Goal: Information Seeking & Learning: Learn about a topic

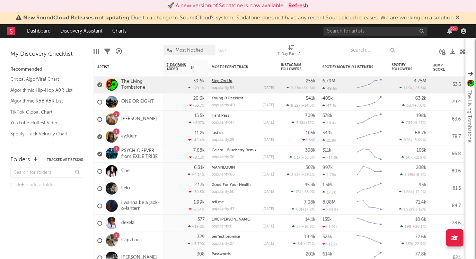
click at [223, 80] on link "Step On Up" at bounding box center [222, 81] width 21 height 4
click at [137, 83] on link "The Living Tombstone" at bounding box center [140, 85] width 38 height 12
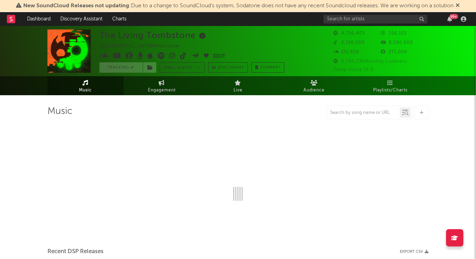
select select "6m"
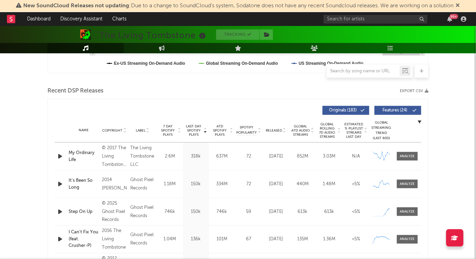
scroll to position [217, 0]
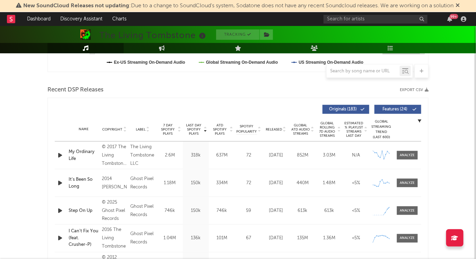
click at [271, 131] on span "Released" at bounding box center [274, 130] width 16 height 4
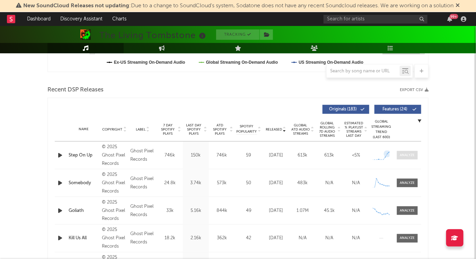
click at [405, 155] on div at bounding box center [408, 155] width 15 height 5
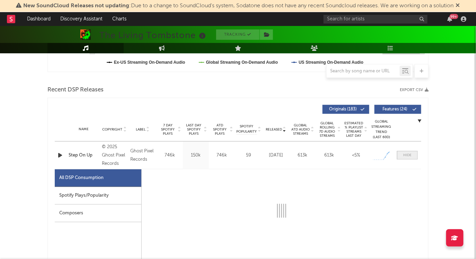
select select "1w"
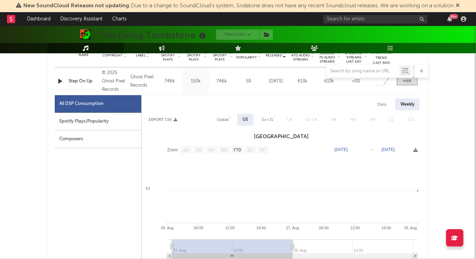
scroll to position [260, 0]
